Goal: Communication & Community: Connect with others

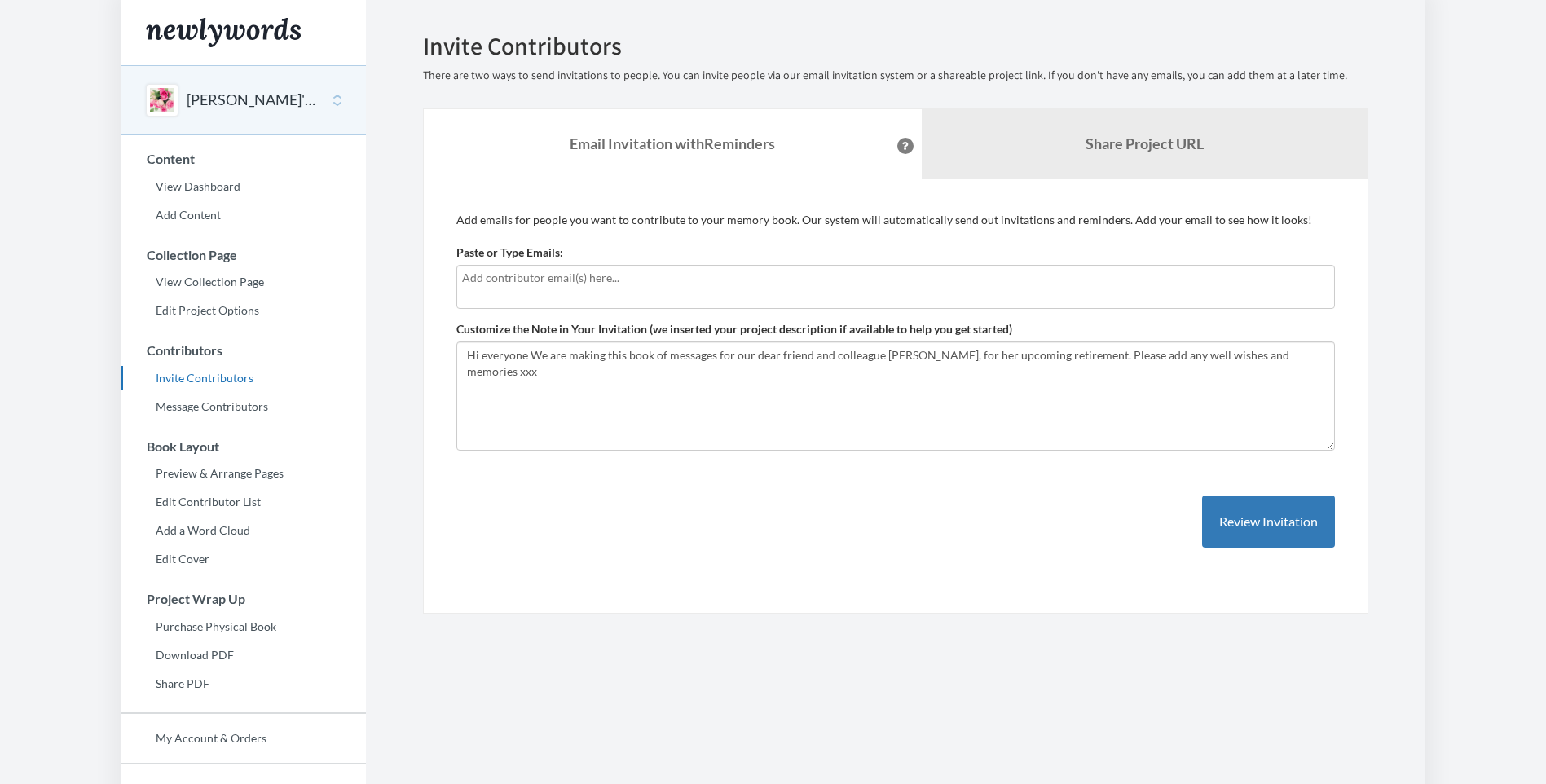
click at [533, 284] on input "text" at bounding box center [895, 277] width 867 height 18
type input "[PERSON_NAME][EMAIL_ADDRESS][DOMAIN_NAME]"
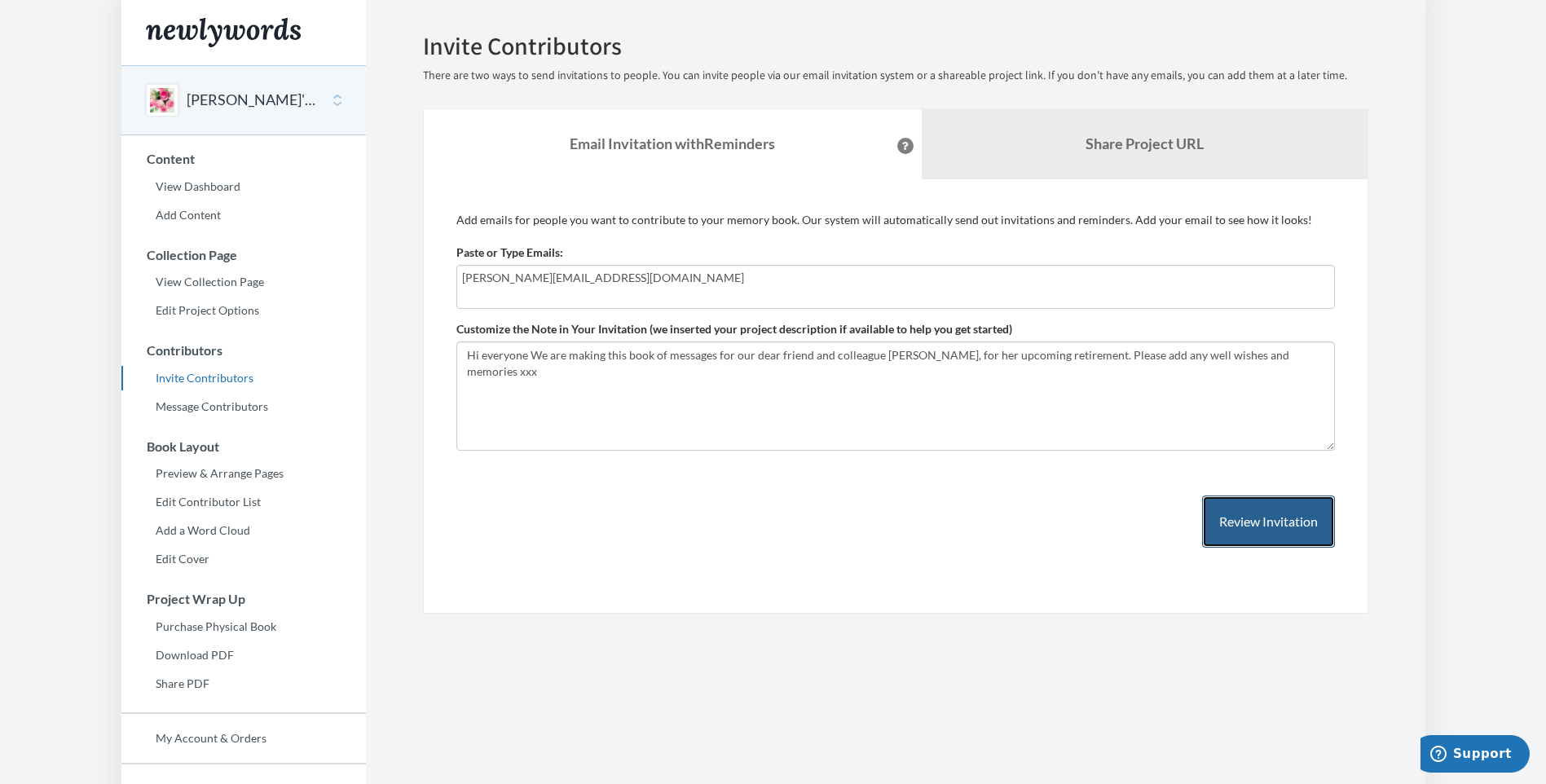
click at [1267, 536] on button "Review Invitation" at bounding box center [1269, 521] width 133 height 53
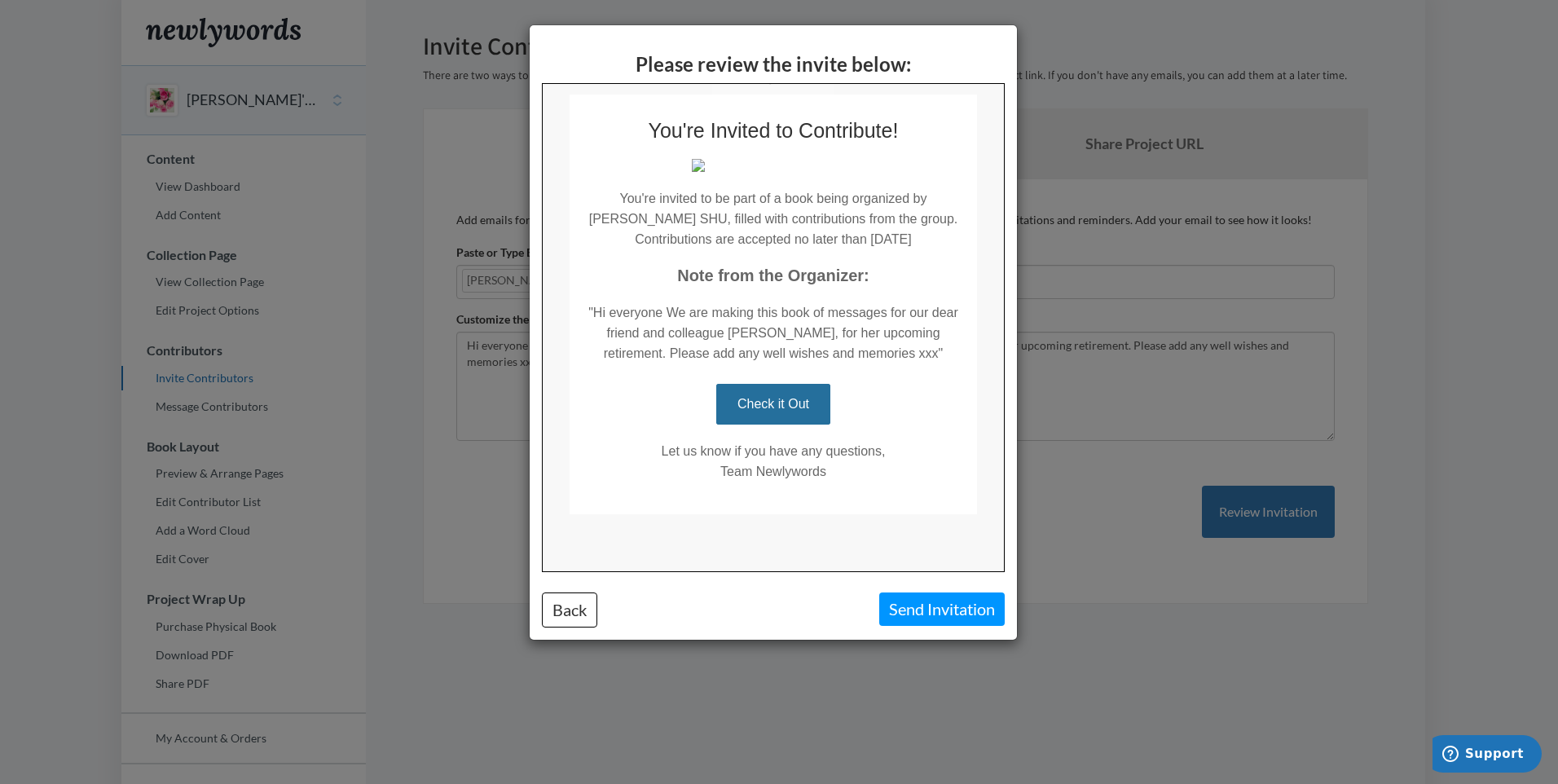
scroll to position [163, 0]
click at [793, 407] on link "Check it Out" at bounding box center [771, 403] width 114 height 41
drag, startPoint x: 787, startPoint y: 248, endPoint x: 804, endPoint y: 248, distance: 17.0
click at [804, 248] on td "You're invited to be part of a book being organized by [PERSON_NAME] SHU, fille…" at bounding box center [771, 210] width 407 height 77
click at [572, 614] on button "Back" at bounding box center [569, 610] width 55 height 35
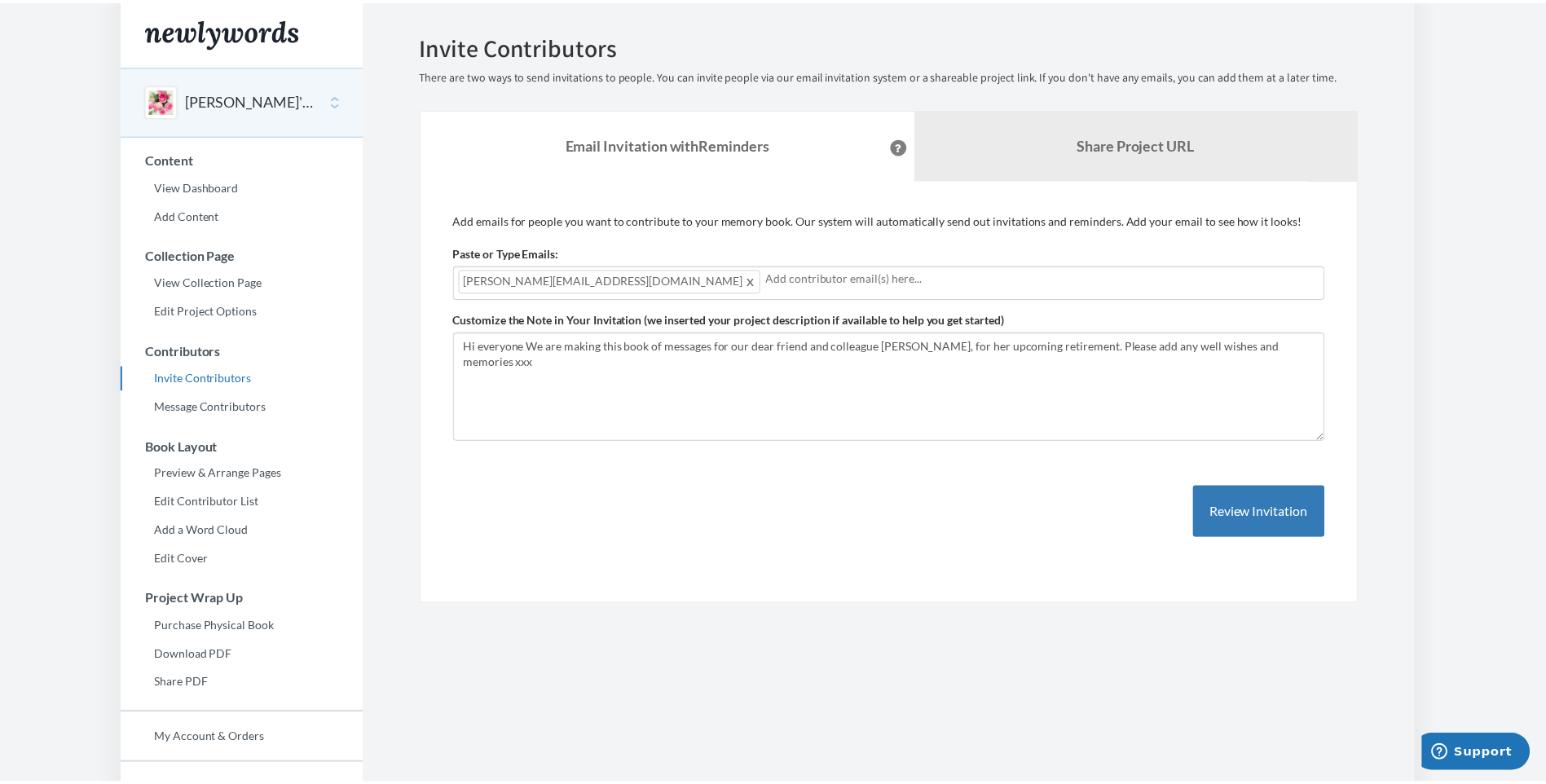
scroll to position [0, 0]
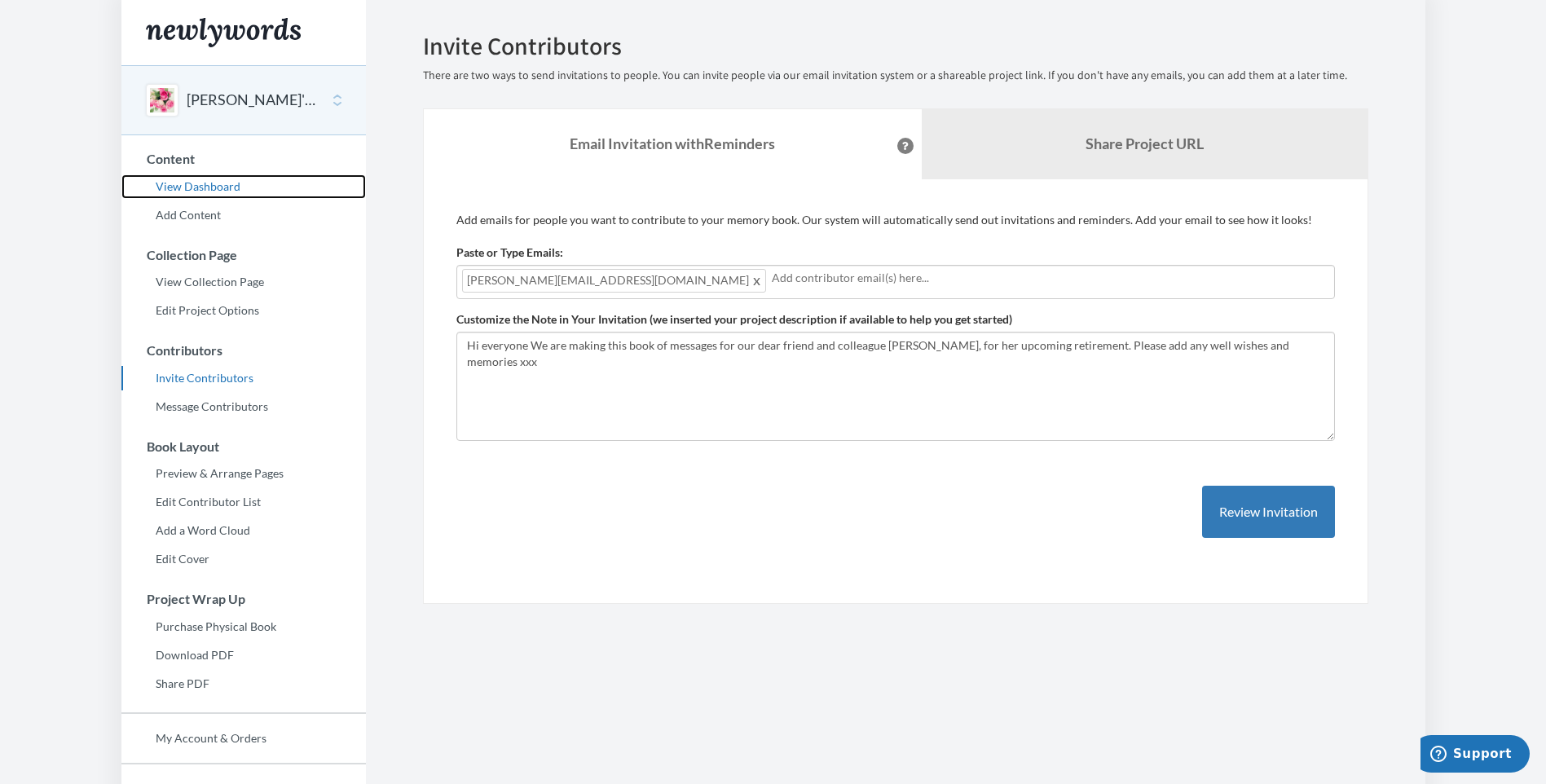
click at [201, 188] on link "View Dashboard" at bounding box center [244, 186] width 244 height 24
